Goal: Check status

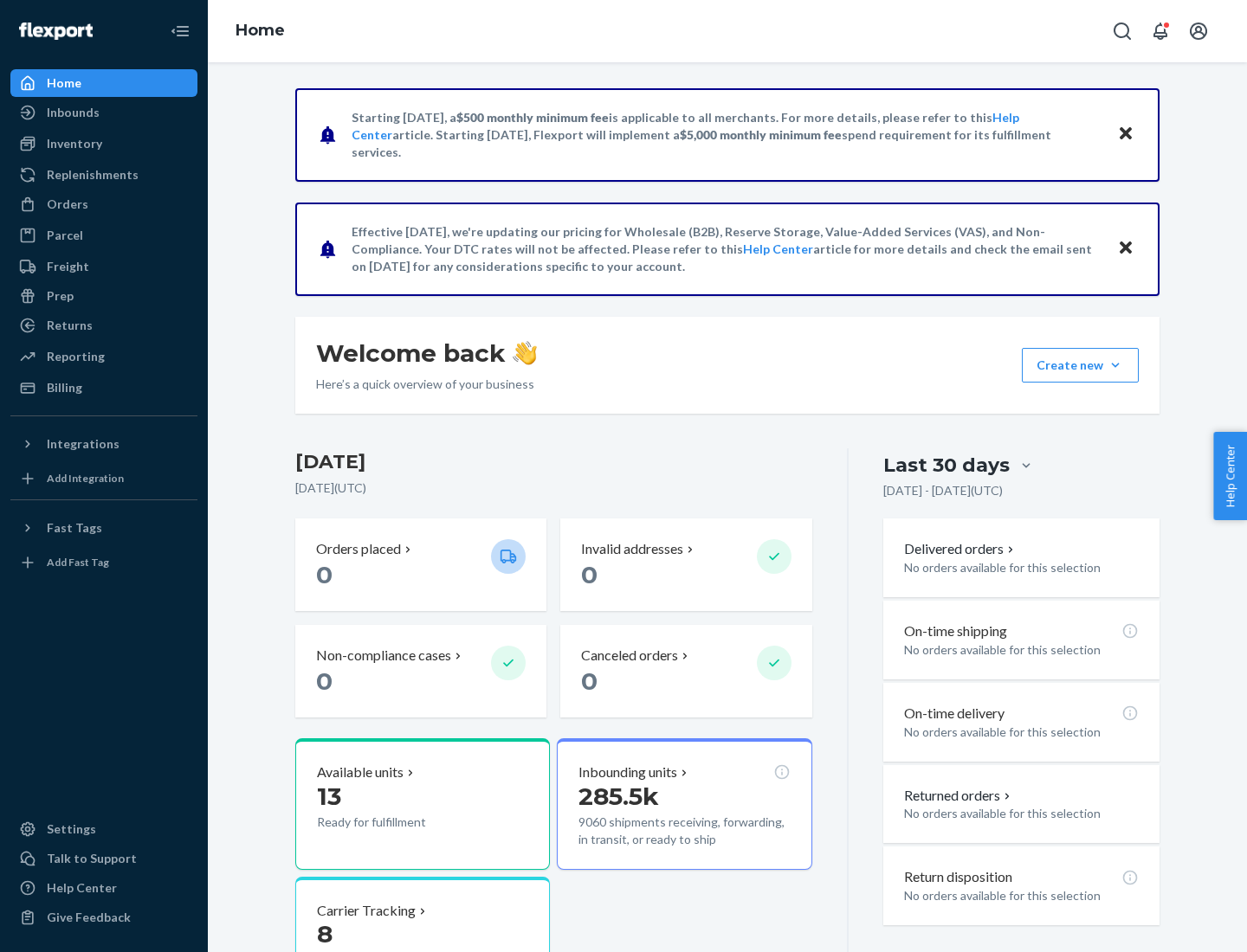
click at [1115, 365] on button "Create new Create new inbound Create new order Create new product" at bounding box center [1080, 365] width 117 height 35
click at [72, 113] on div "Inbounds" at bounding box center [73, 112] width 53 height 17
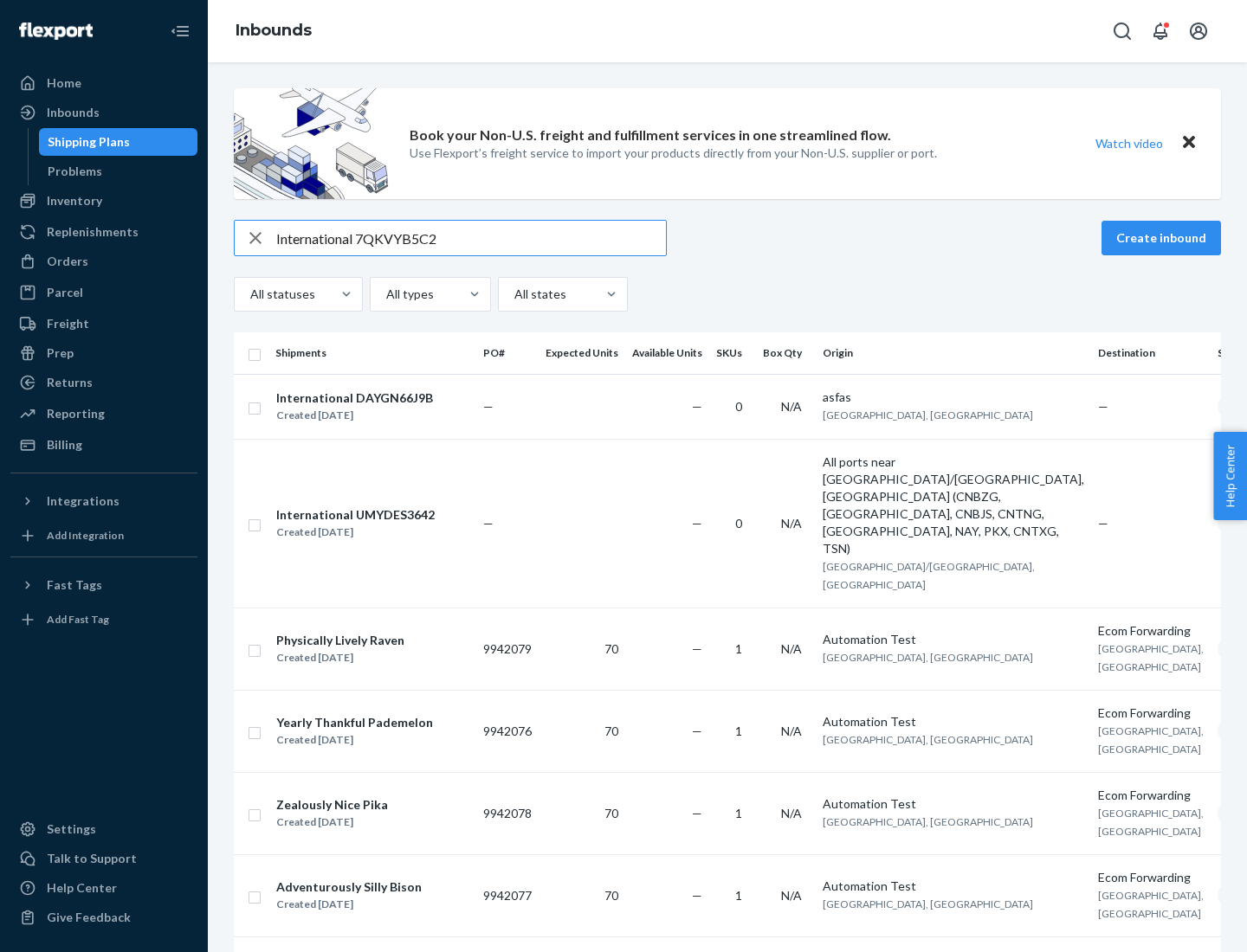
type input "International 7QKVYB5C29"
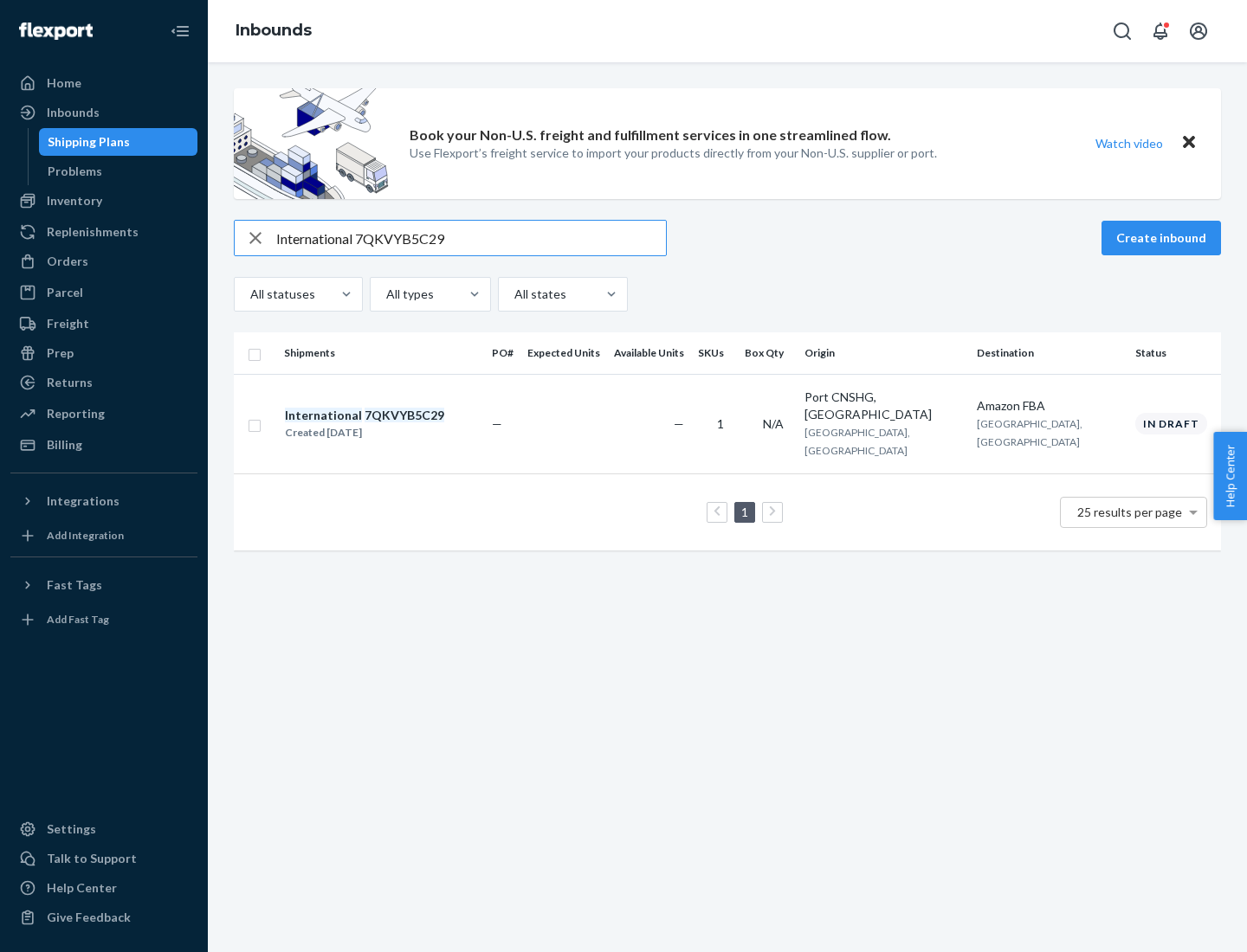
click at [394, 424] on div "Created [DATE]" at bounding box center [364, 432] width 159 height 17
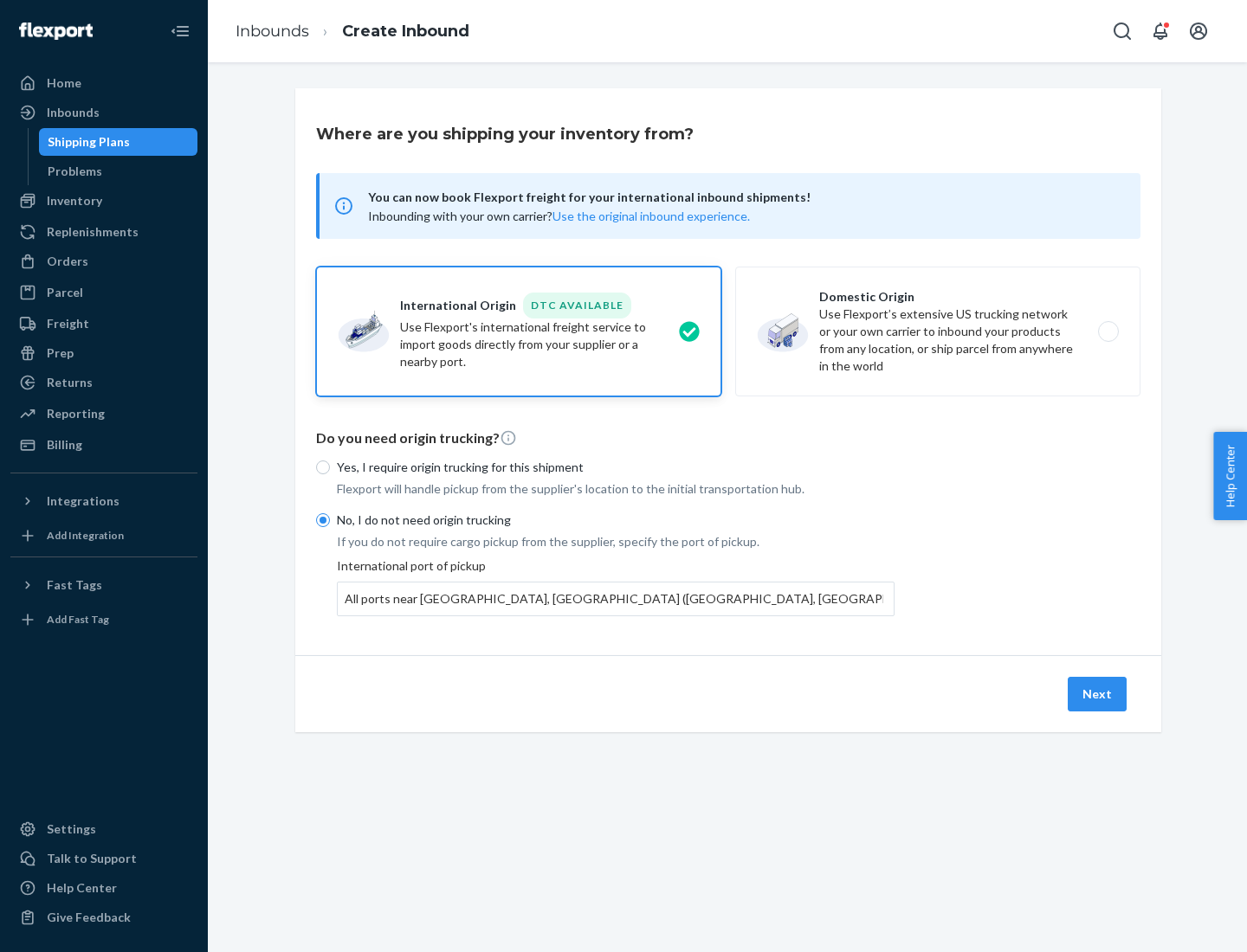
click at [1098, 693] on button "Next" at bounding box center [1098, 694] width 59 height 35
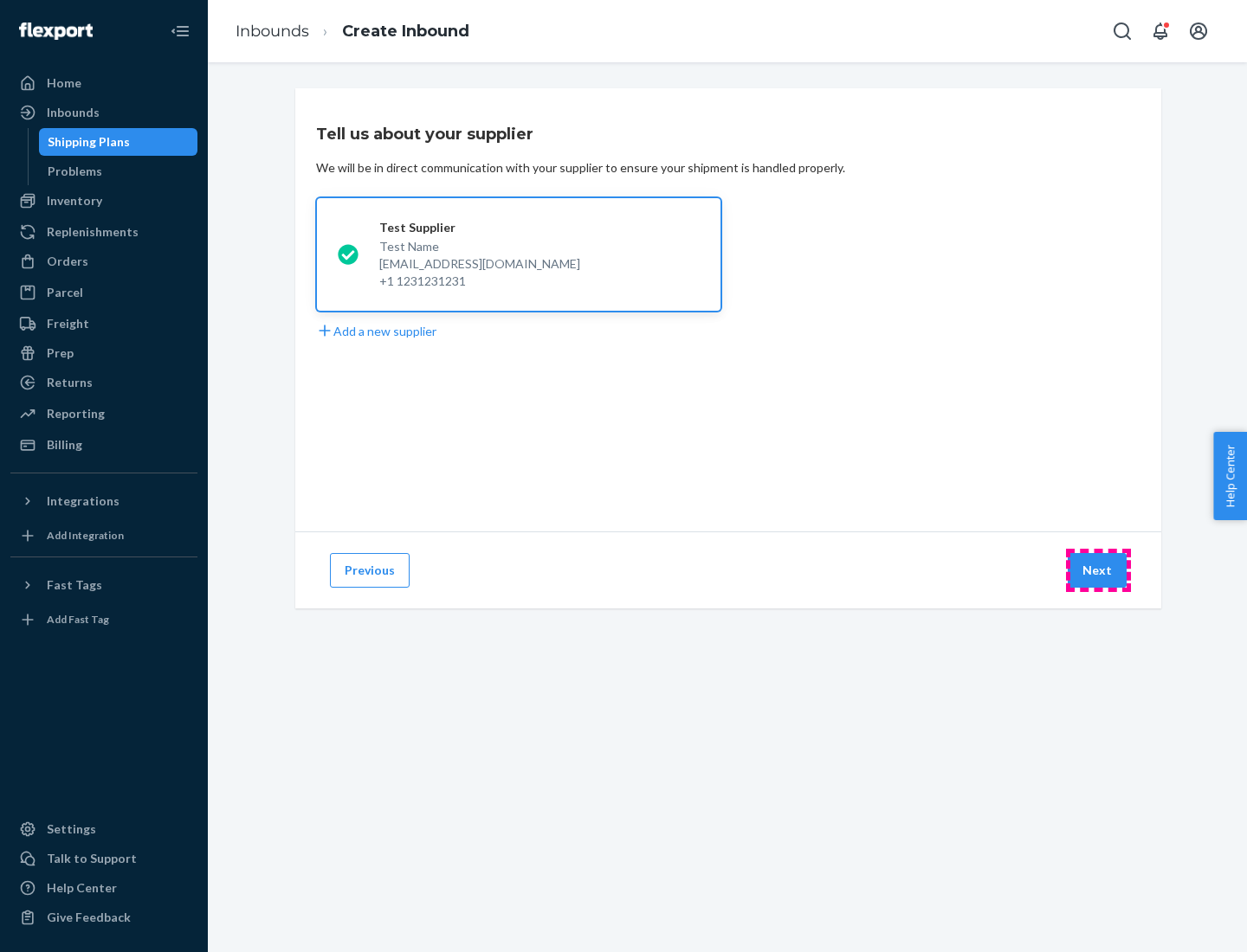
click at [1098, 571] on button "Next" at bounding box center [1098, 570] width 59 height 35
